Goal: Information Seeking & Learning: Stay updated

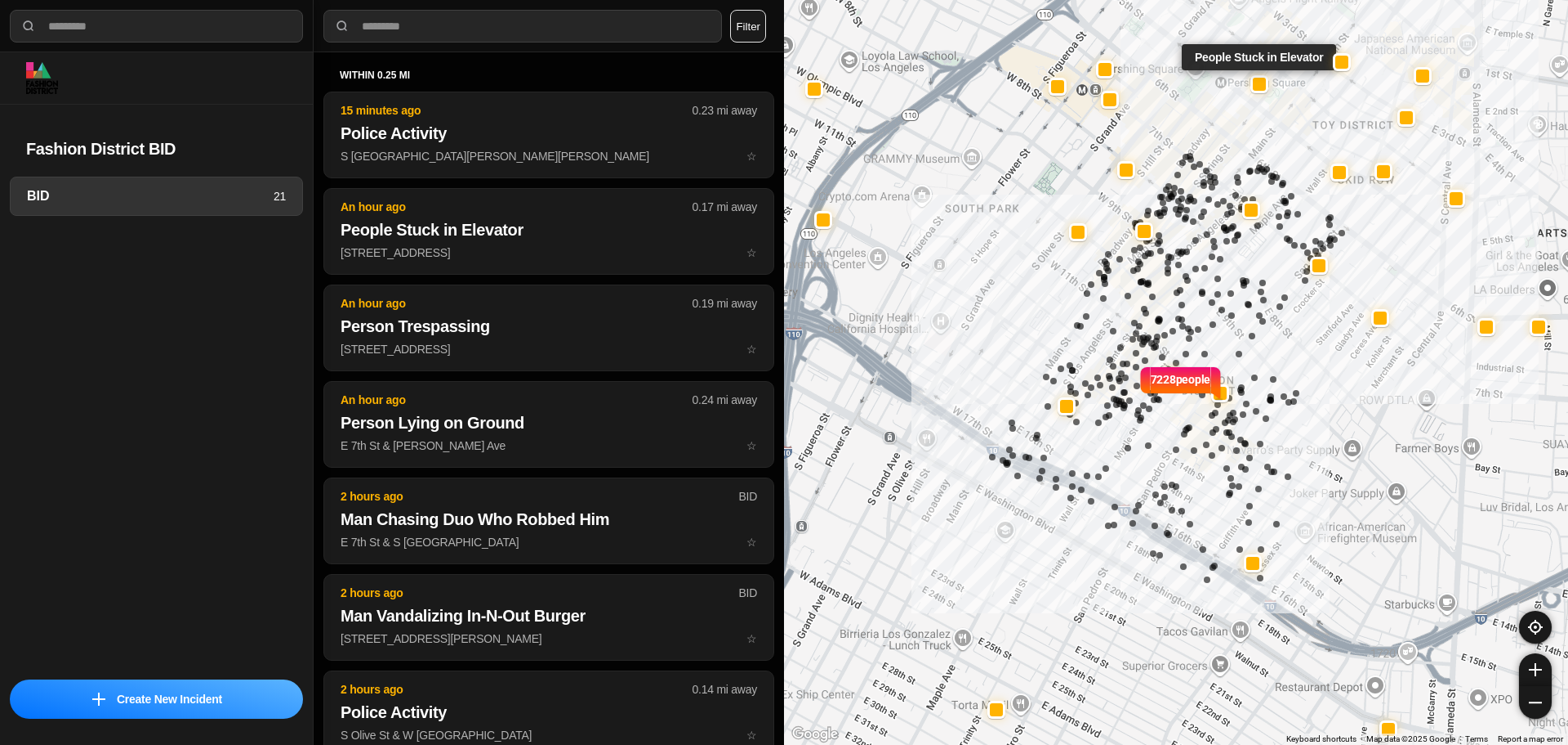
select select "*"
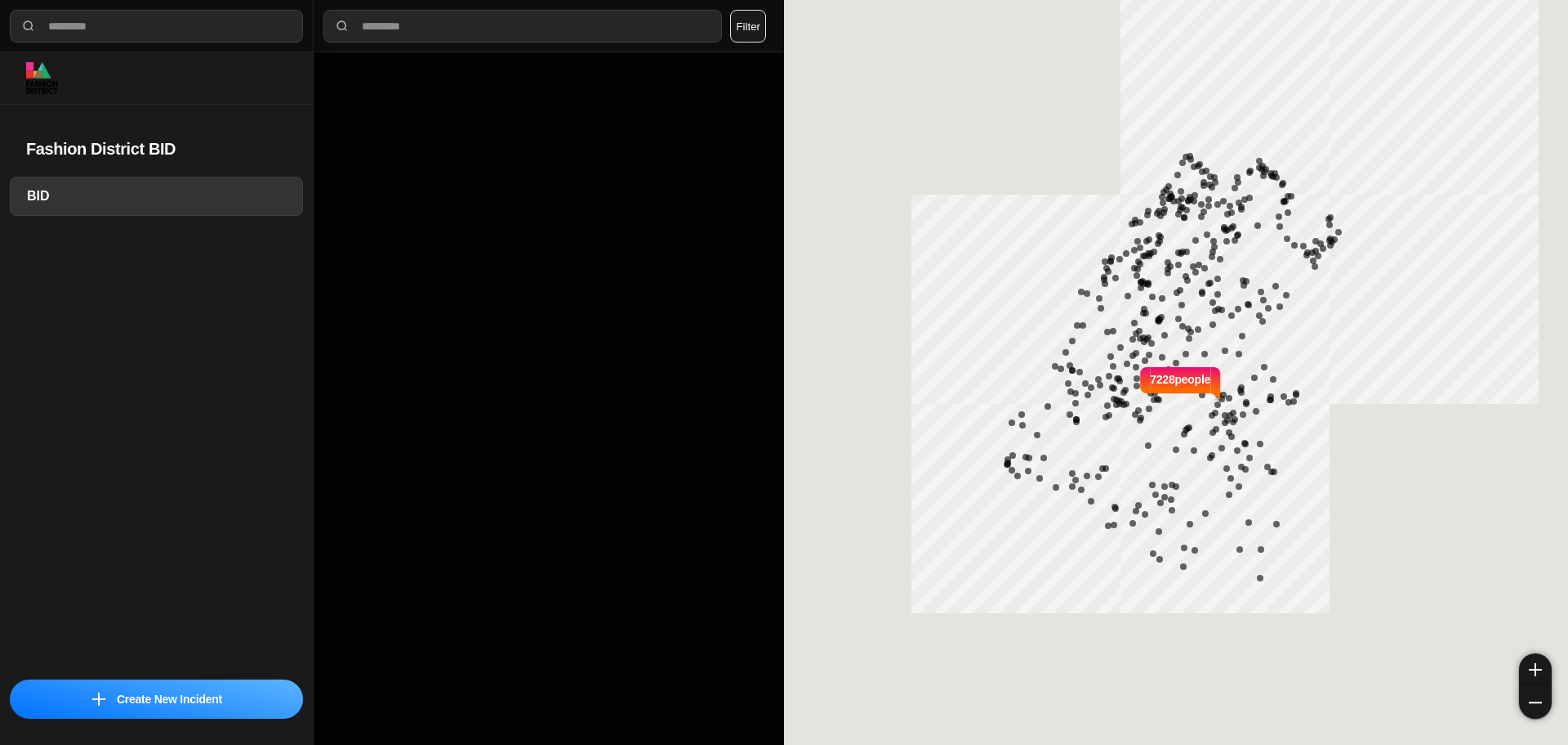
select select "*"
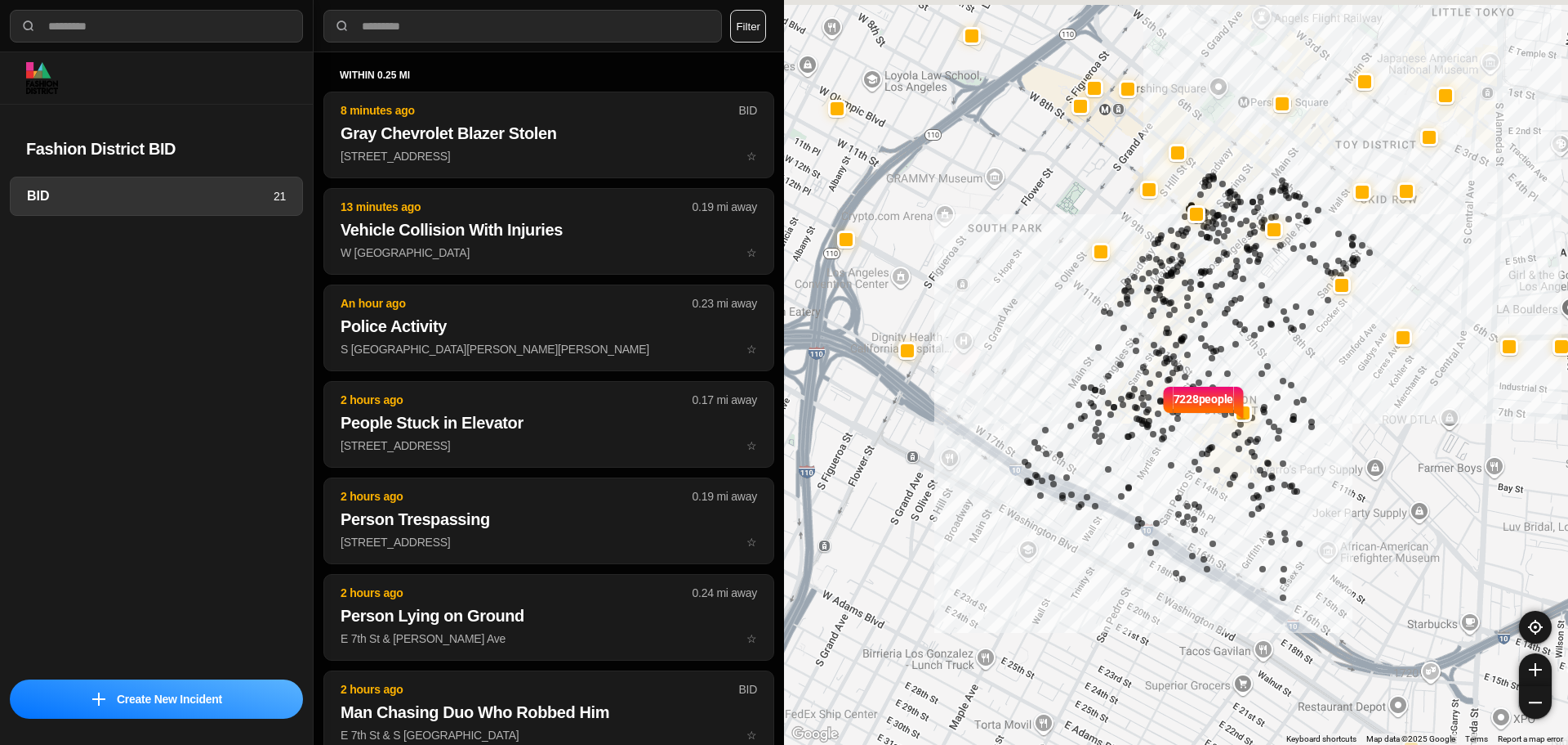
drag, startPoint x: 1261, startPoint y: 381, endPoint x: 1286, endPoint y: 402, distance: 32.6
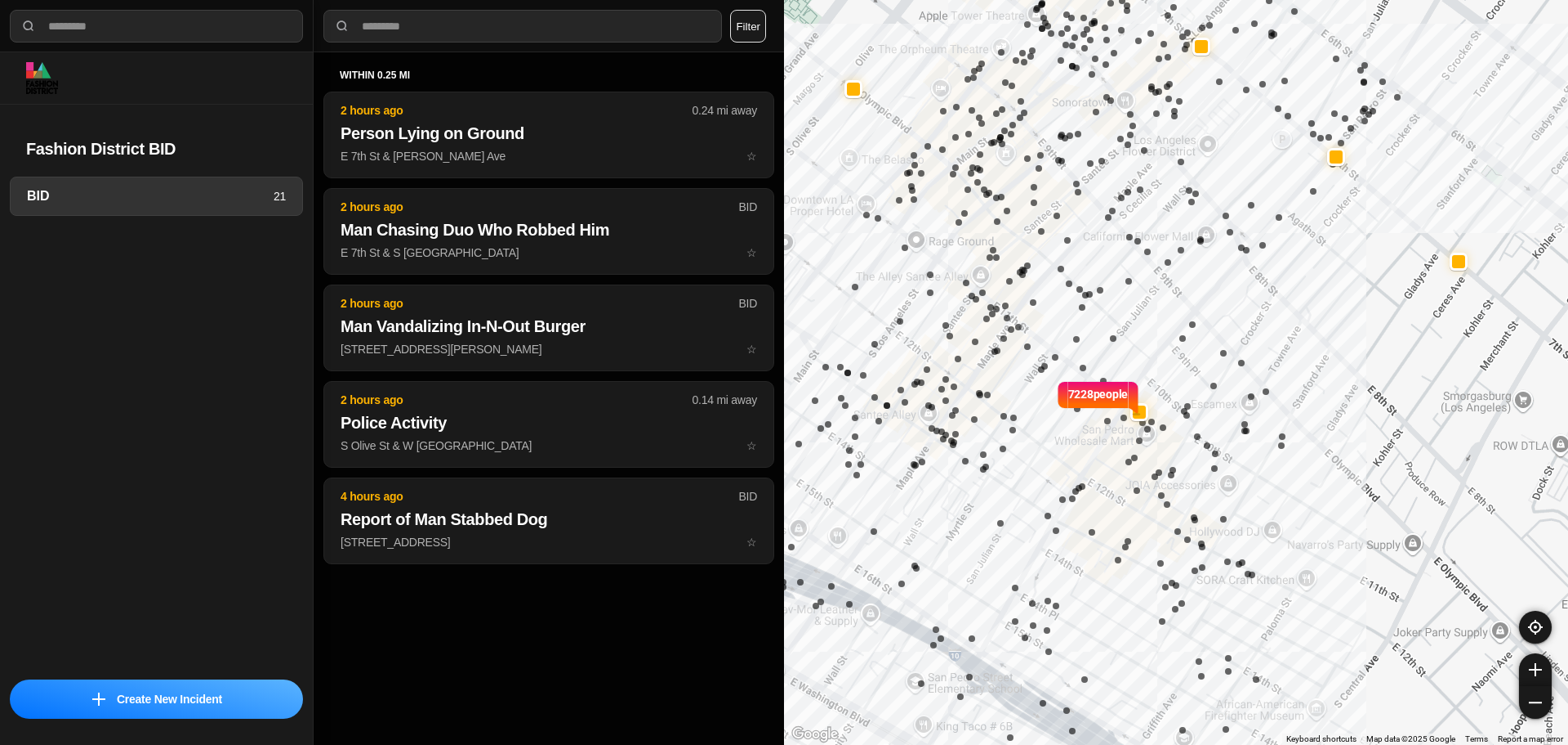
drag, startPoint x: 1281, startPoint y: 353, endPoint x: 1367, endPoint y: 369, distance: 87.5
click at [1367, 369] on div "7228 people" at bounding box center [1177, 372] width 784 height 745
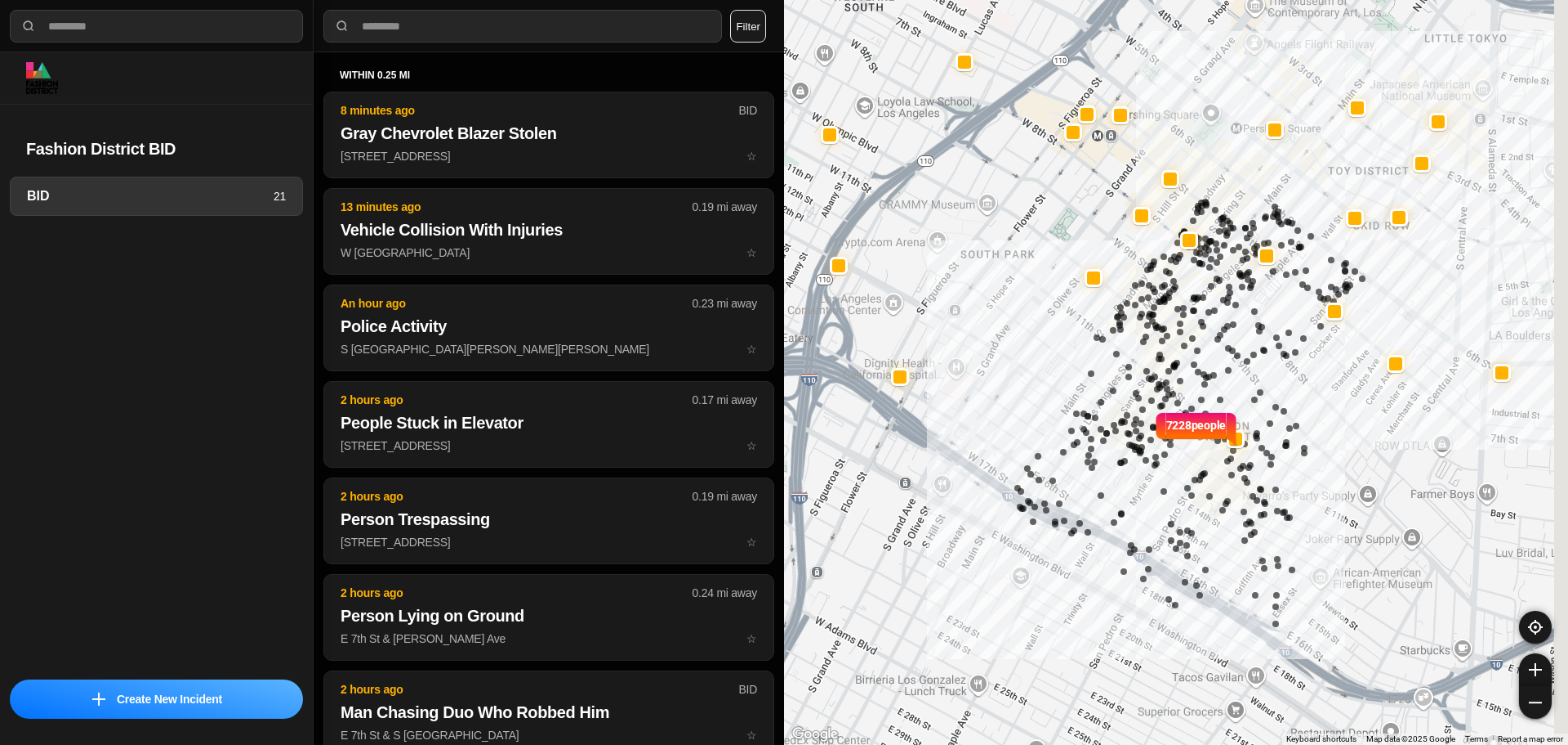
drag, startPoint x: 1285, startPoint y: 322, endPoint x: 1219, endPoint y: 372, distance: 82.8
click at [1219, 372] on div "7228 people" at bounding box center [1177, 372] width 784 height 745
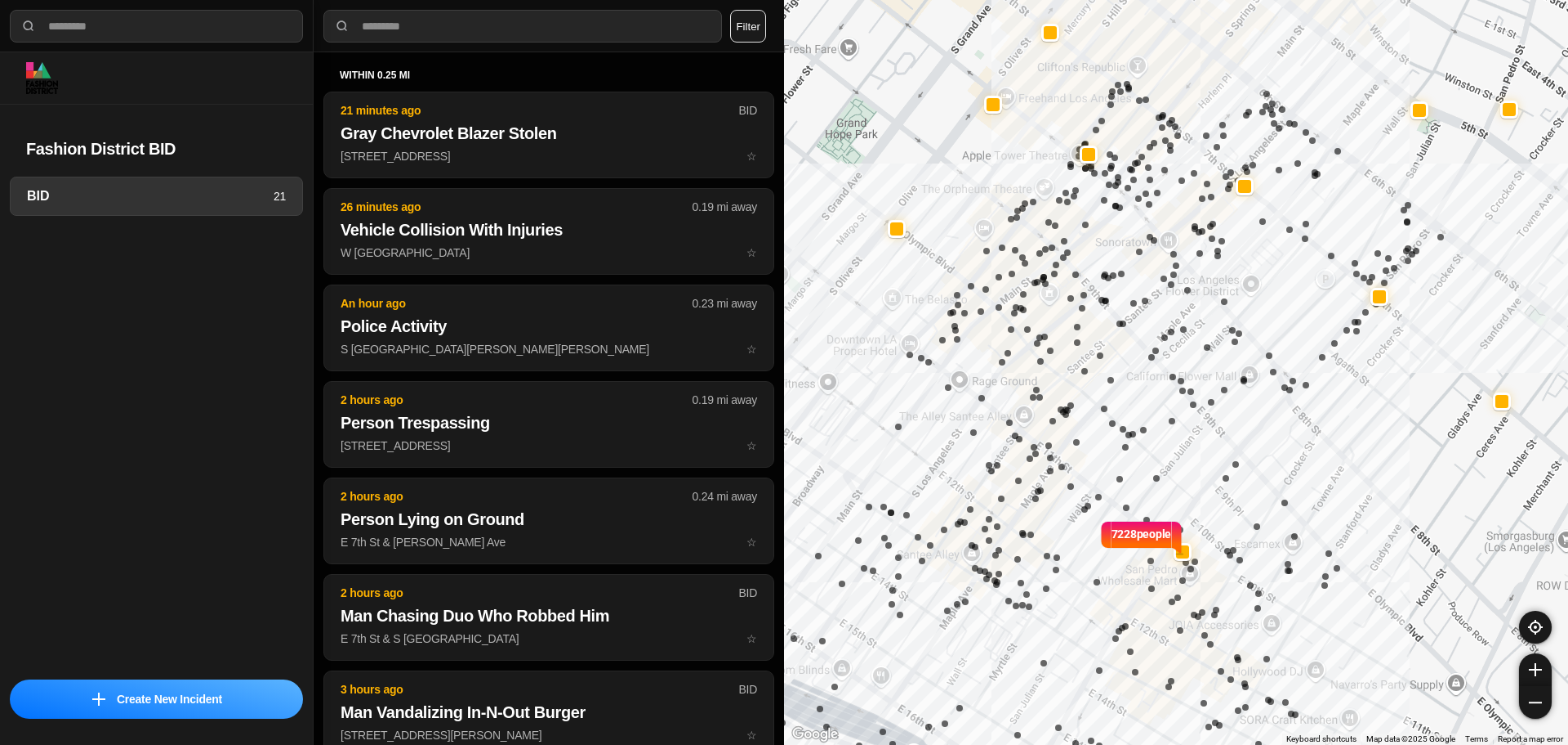
select select "*"
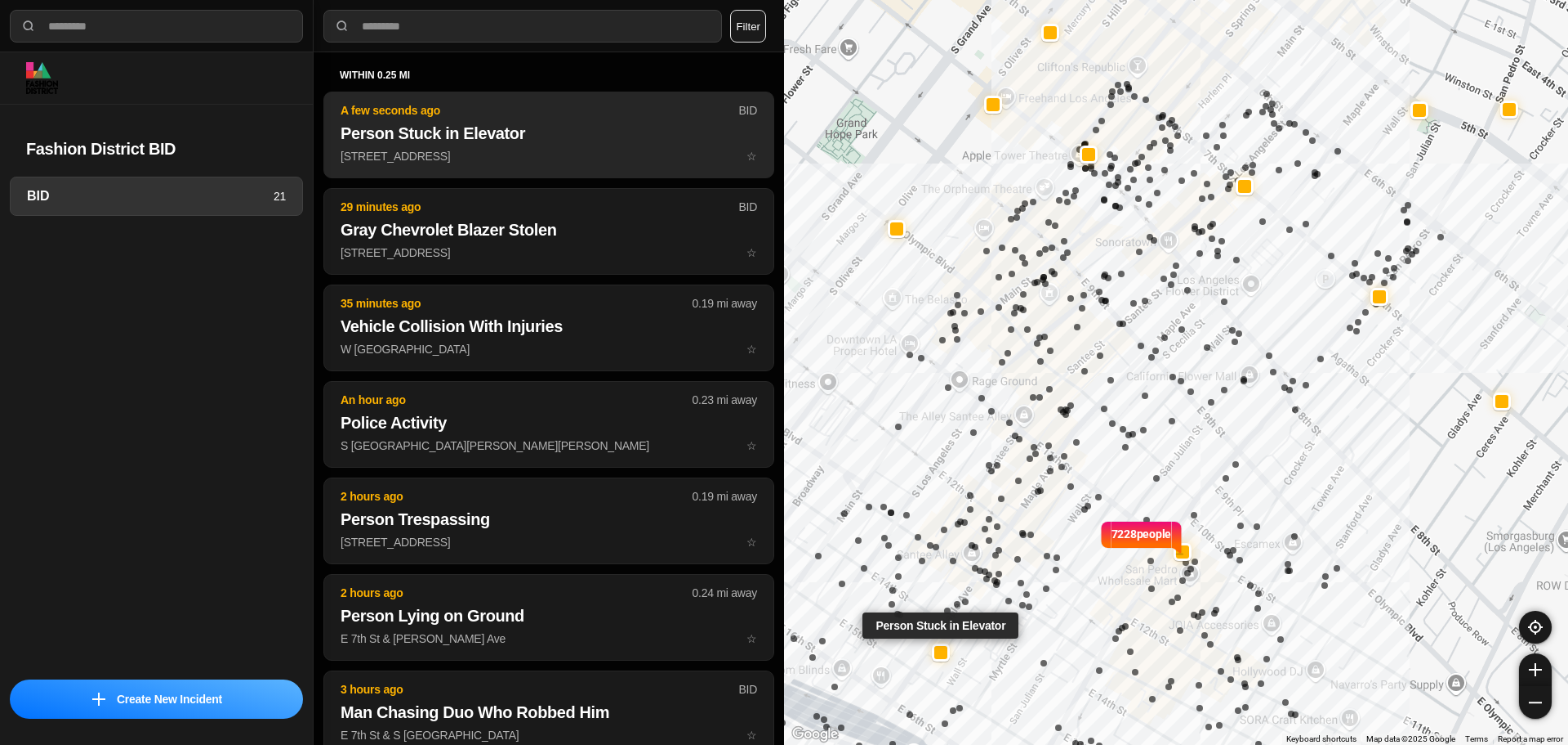
click at [523, 121] on button "A few seconds ago BID Person Stuck in Elevator 1415 South Maple Avenue ☆" at bounding box center [549, 135] width 451 height 86
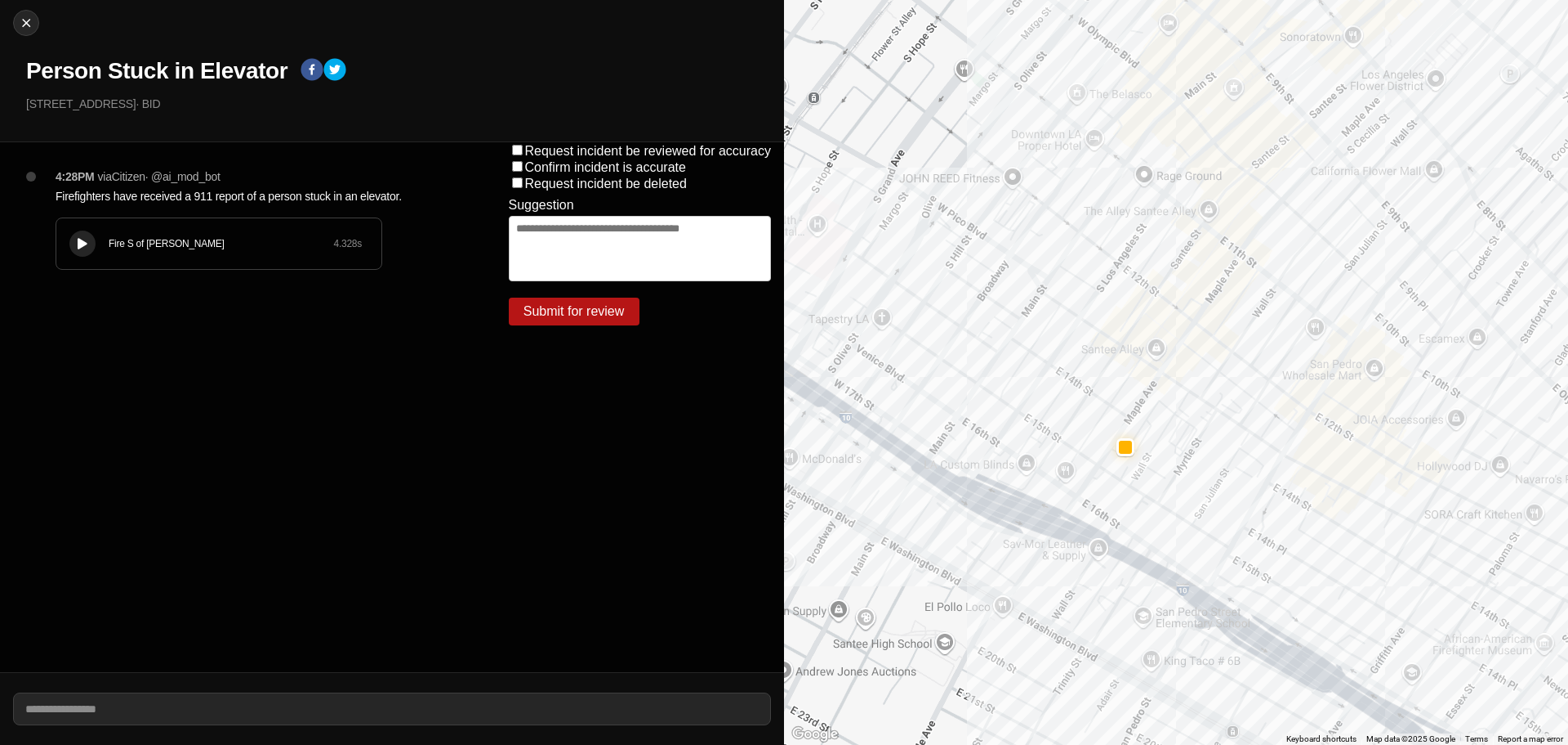
click at [158, 239] on div "Fire S of Mulholland" at bounding box center [221, 243] width 224 height 13
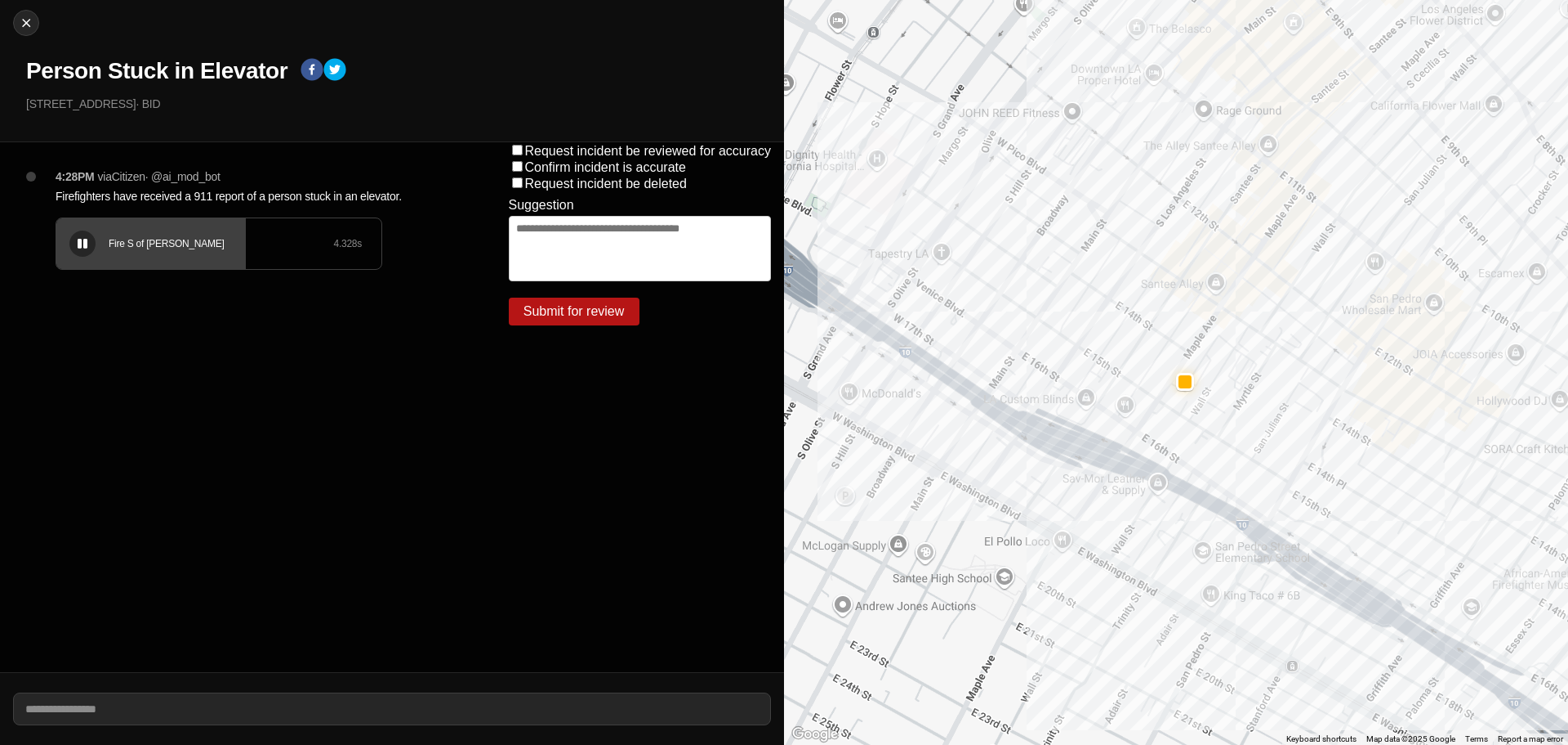
click at [97, 243] on div "Fire S of Mulholland 4.328 s" at bounding box center [219, 243] width 325 height 51
click at [89, 241] on div at bounding box center [83, 243] width 17 height 12
click at [84, 239] on icon at bounding box center [83, 243] width 10 height 10
click at [70, 230] on div "Fire S of Mulholland 4.328 s" at bounding box center [219, 243] width 325 height 51
click at [32, 15] on img at bounding box center [26, 23] width 17 height 17
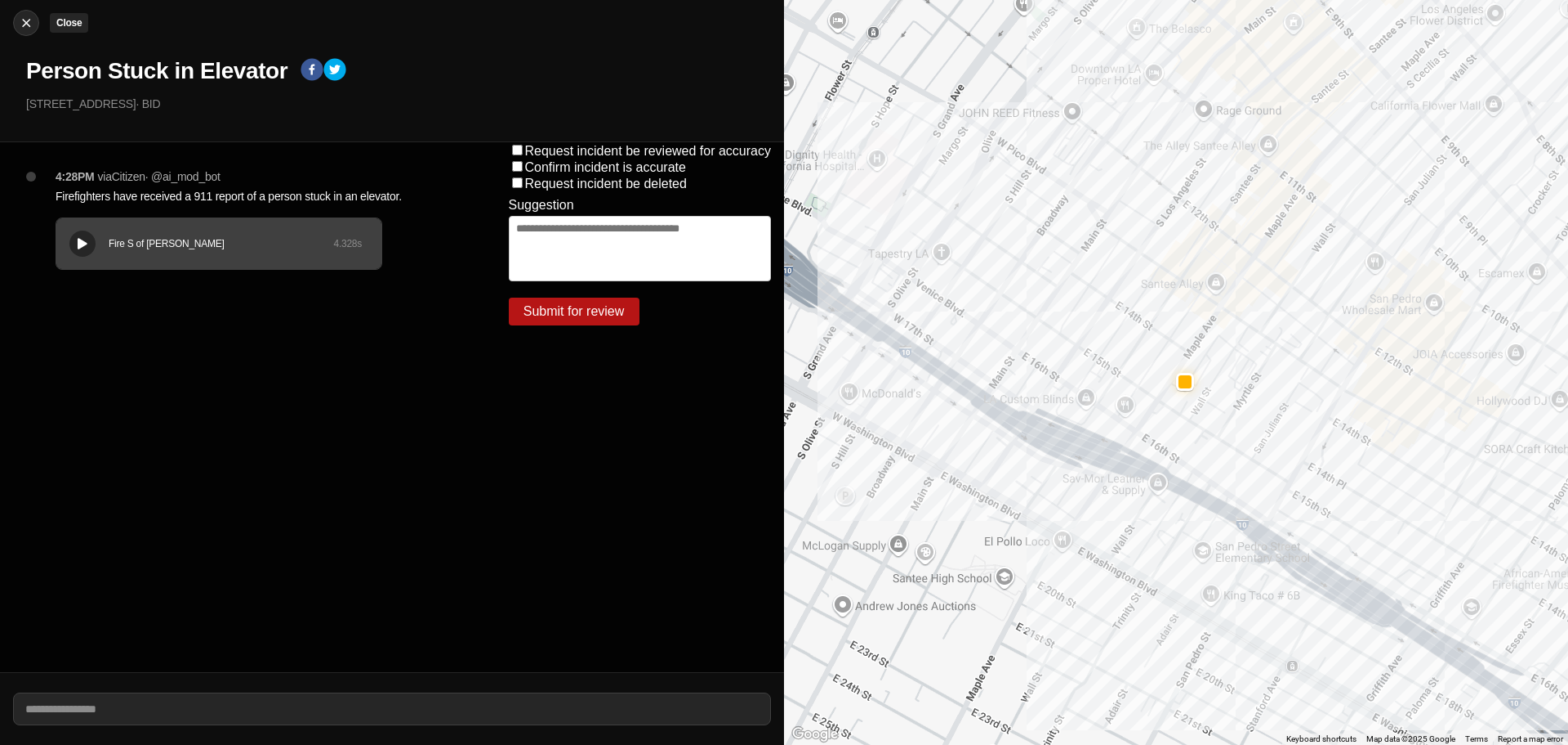
select select "*"
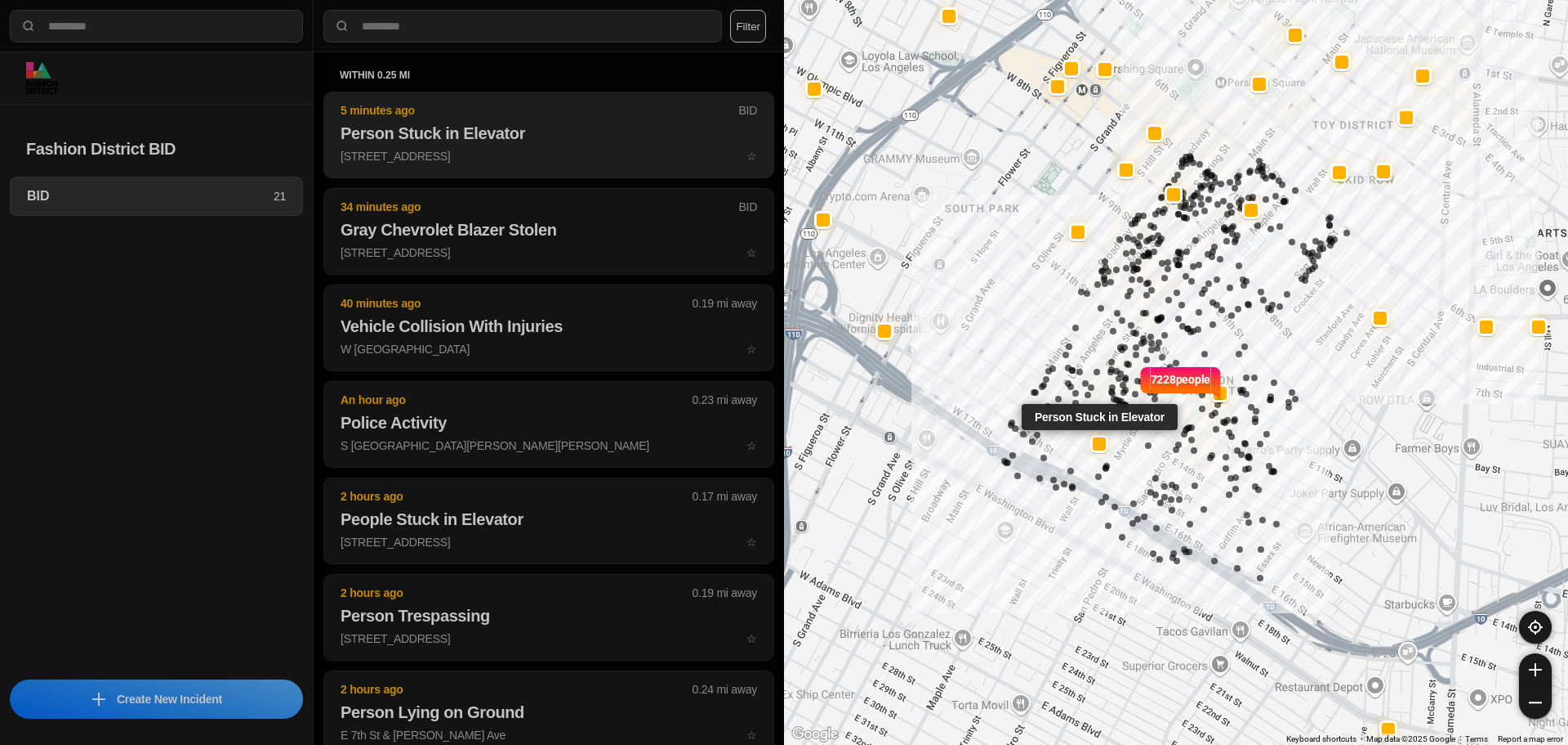
click at [491, 143] on h2 "Person Stuck in Elevator" at bounding box center [548, 133] width 416 height 23
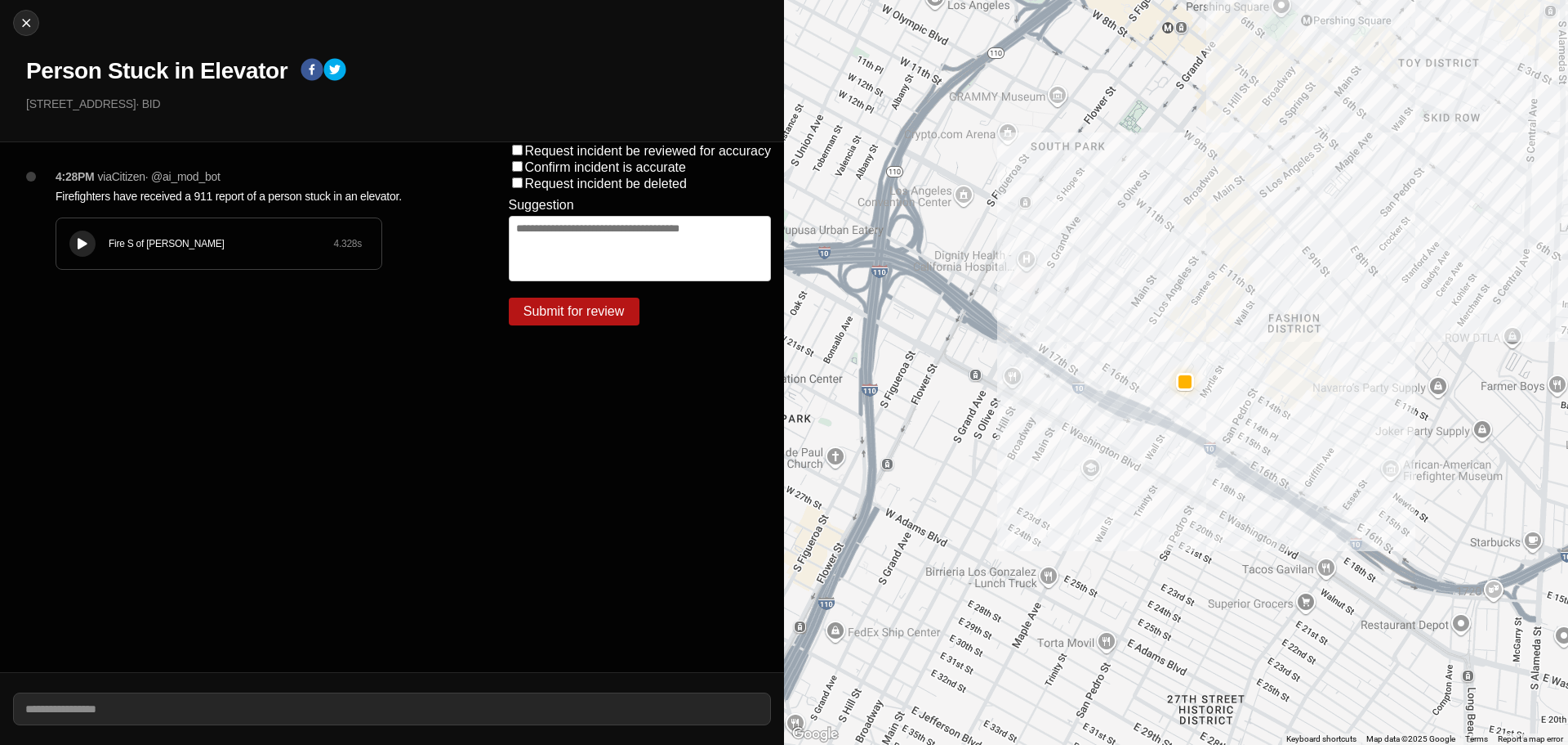
click at [72, 229] on div "Fire S of Mulholland 4.328 s" at bounding box center [219, 243] width 325 height 51
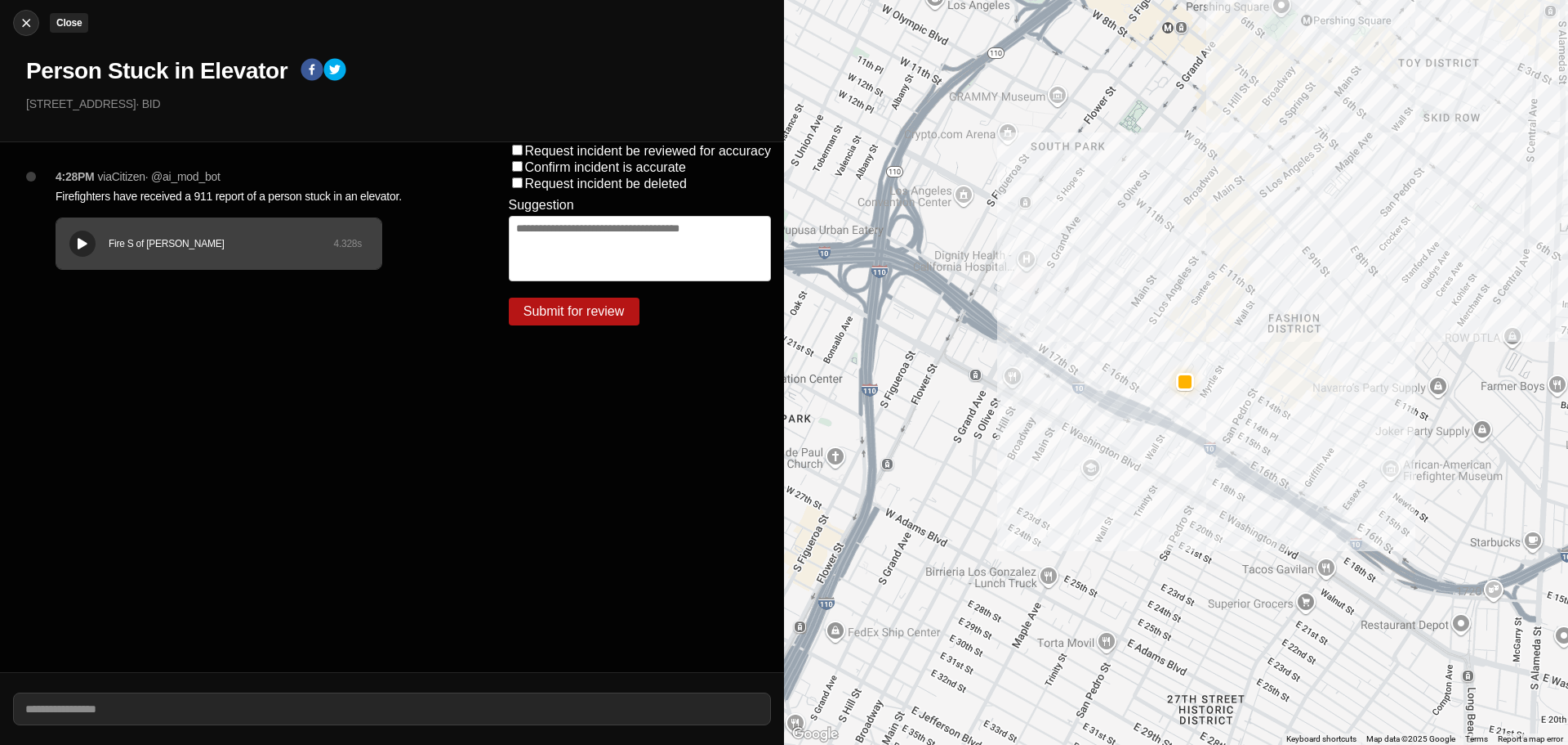
click at [19, 17] on img at bounding box center [26, 23] width 17 height 17
select select "*"
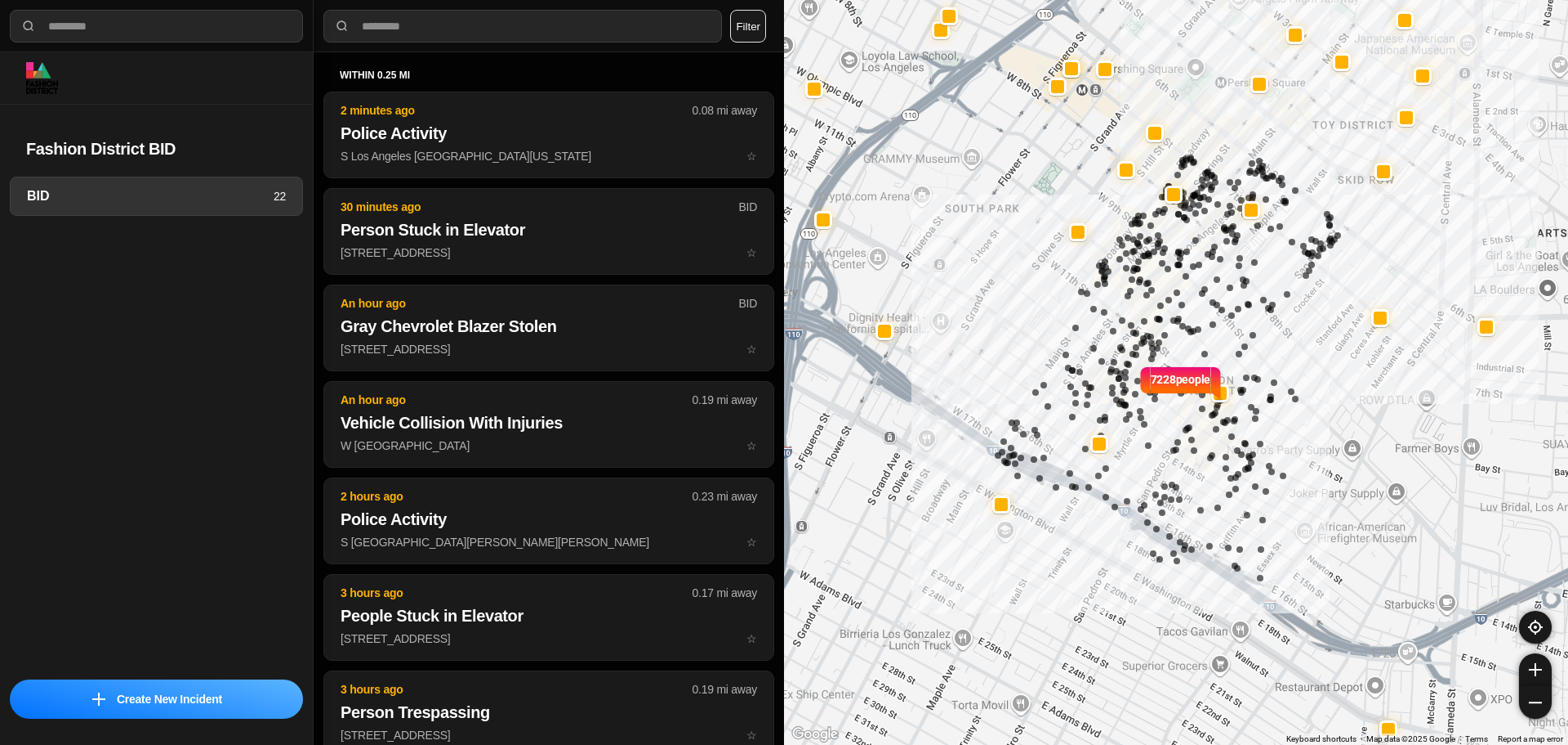
select select "*"
